Goal: Task Accomplishment & Management: Use online tool/utility

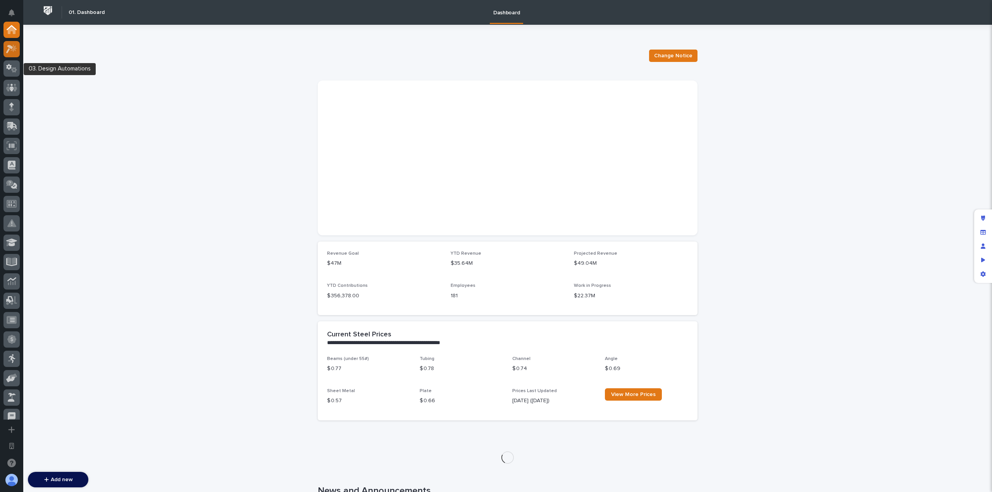
click at [9, 54] on div at bounding box center [11, 49] width 16 height 16
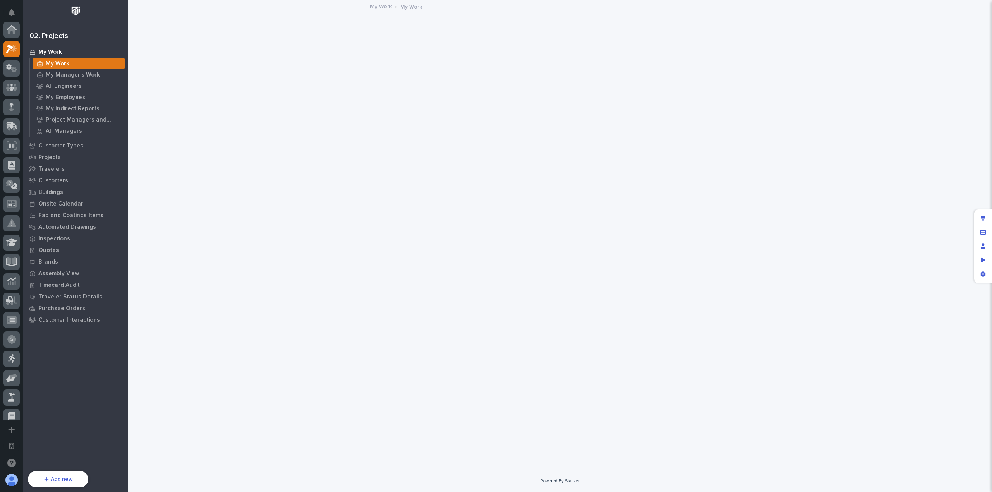
scroll to position [19, 0]
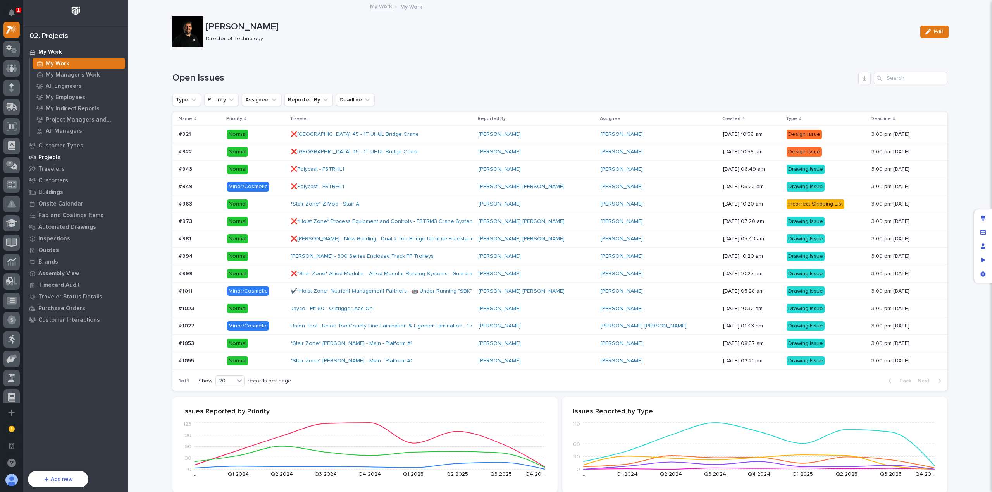
click at [57, 155] on p "Projects" at bounding box center [49, 157] width 22 height 7
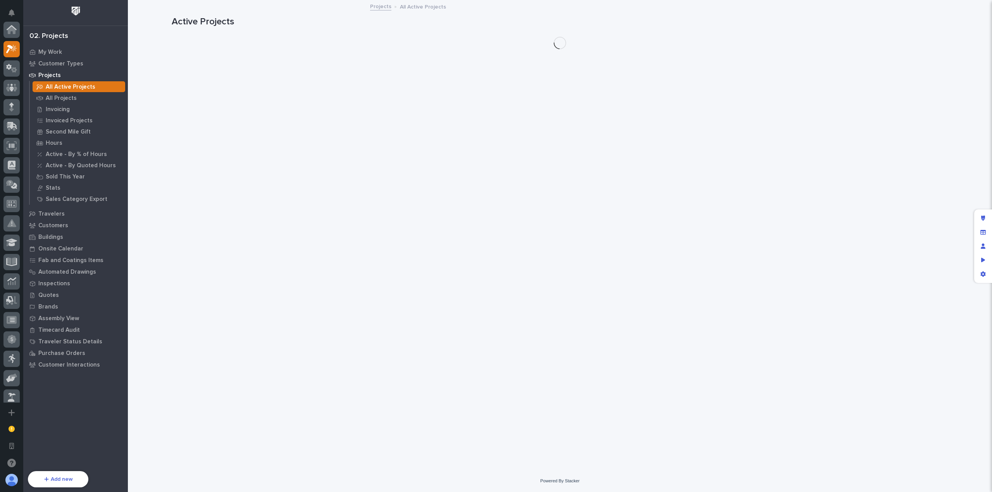
scroll to position [19, 0]
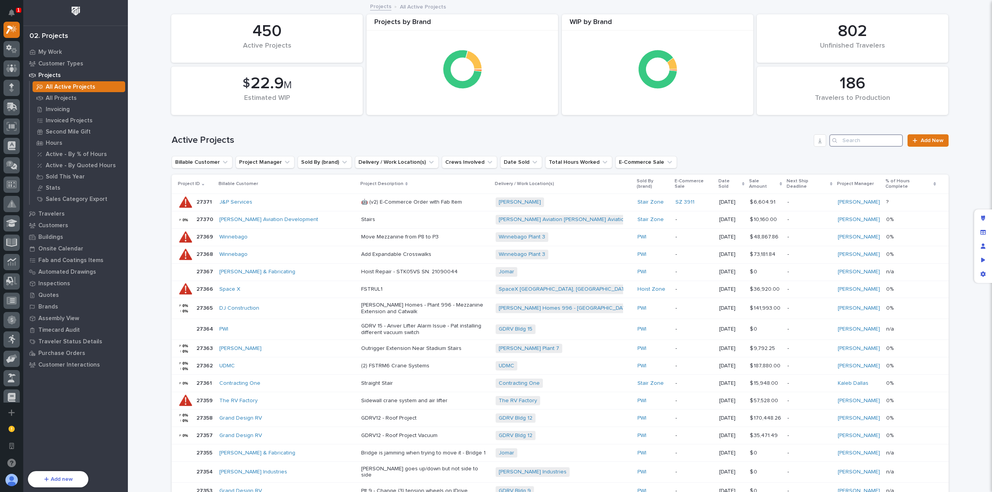
click at [859, 143] on input "Search" at bounding box center [866, 140] width 74 height 12
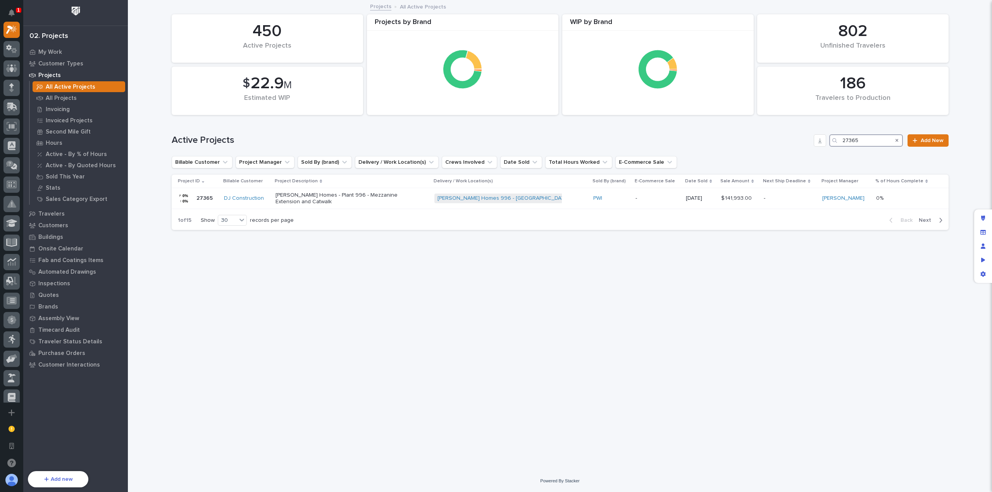
type input "27365"
click at [360, 191] on div "[PERSON_NAME] Homes - Plant 996 - Mezzanine Extension and Catwalk" at bounding box center [343, 198] width 136 height 15
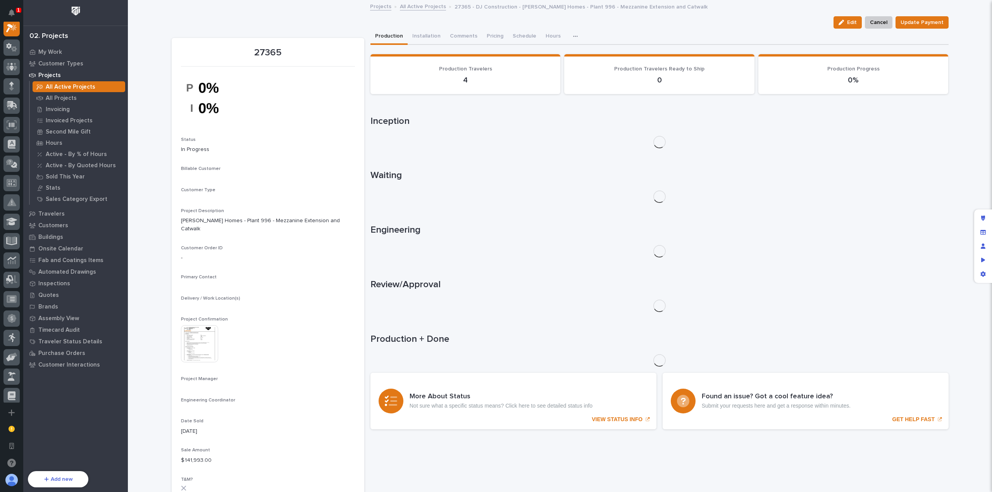
scroll to position [19, 0]
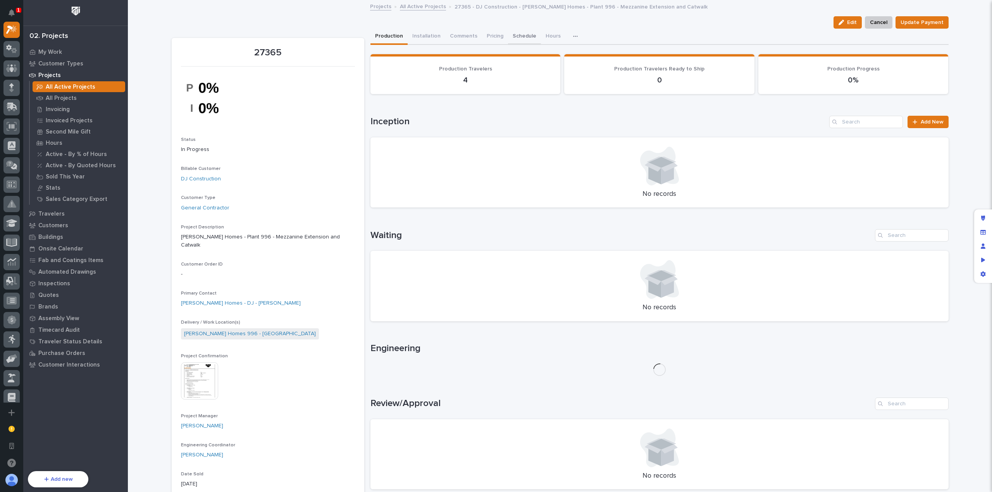
click at [520, 36] on button "Schedule" at bounding box center [524, 37] width 33 height 16
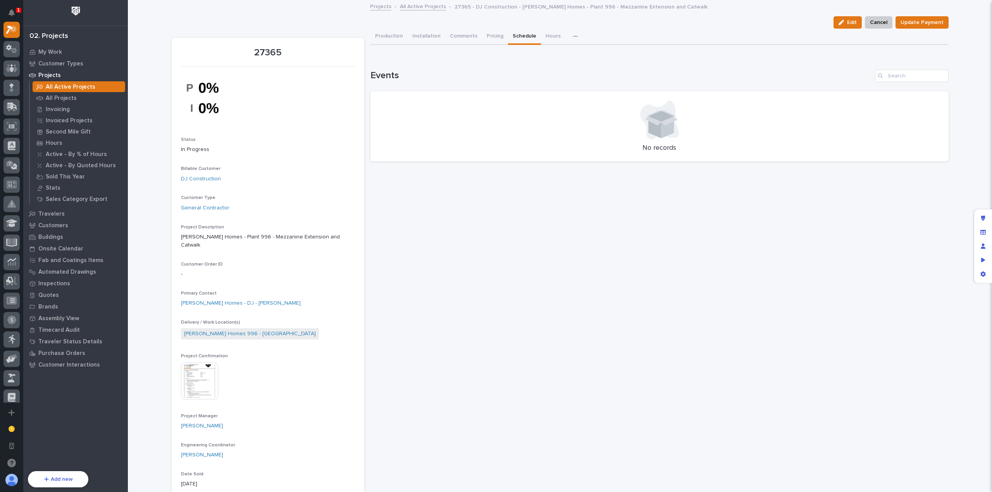
click at [551, 71] on h1 "Events" at bounding box center [620, 75] width 501 height 11
click at [423, 38] on button "Installation" at bounding box center [427, 37] width 38 height 16
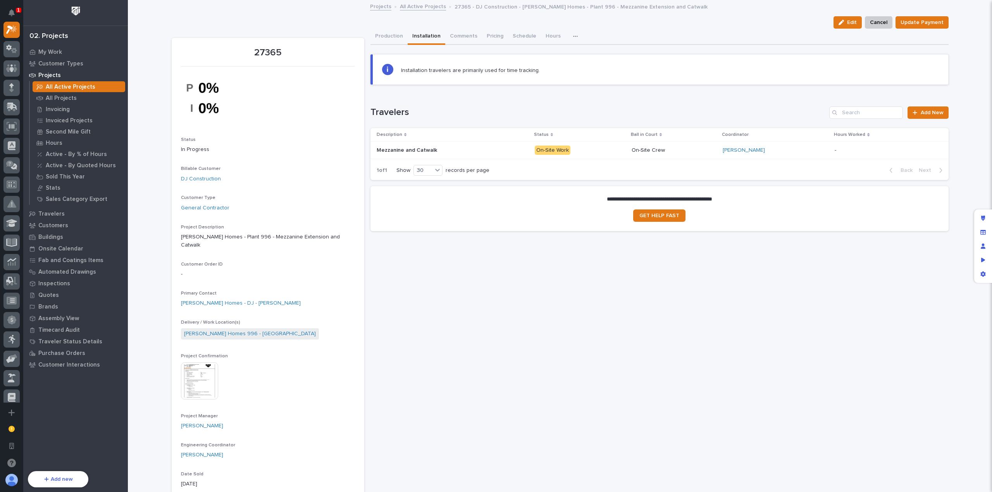
click at [470, 151] on p at bounding box center [445, 150] width 136 height 7
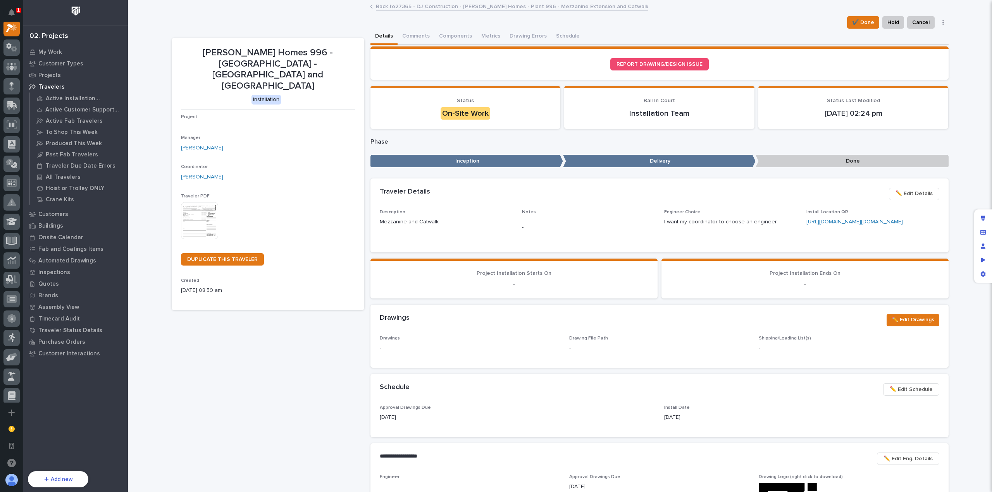
scroll to position [19, 0]
